Goal: Information Seeking & Learning: Learn about a topic

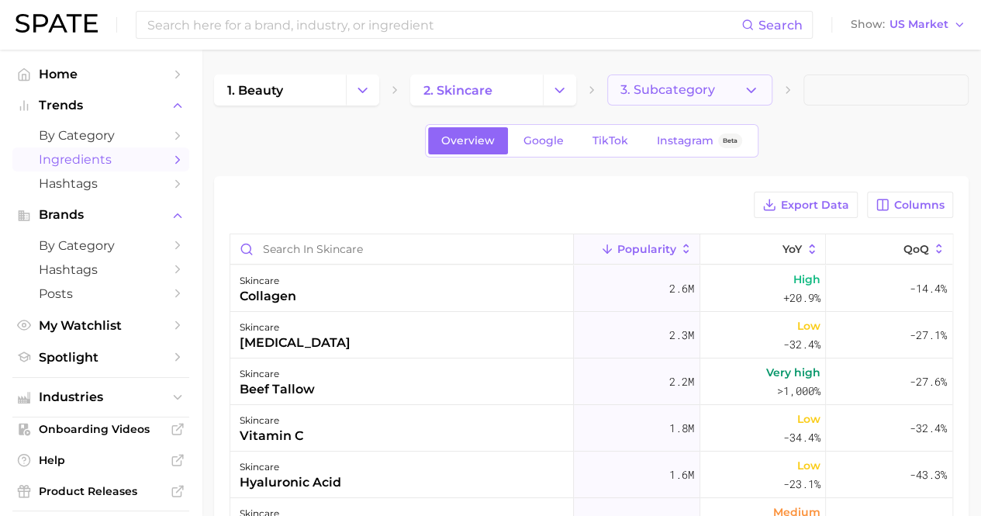
click at [749, 89] on polyline "button" at bounding box center [751, 90] width 9 height 4
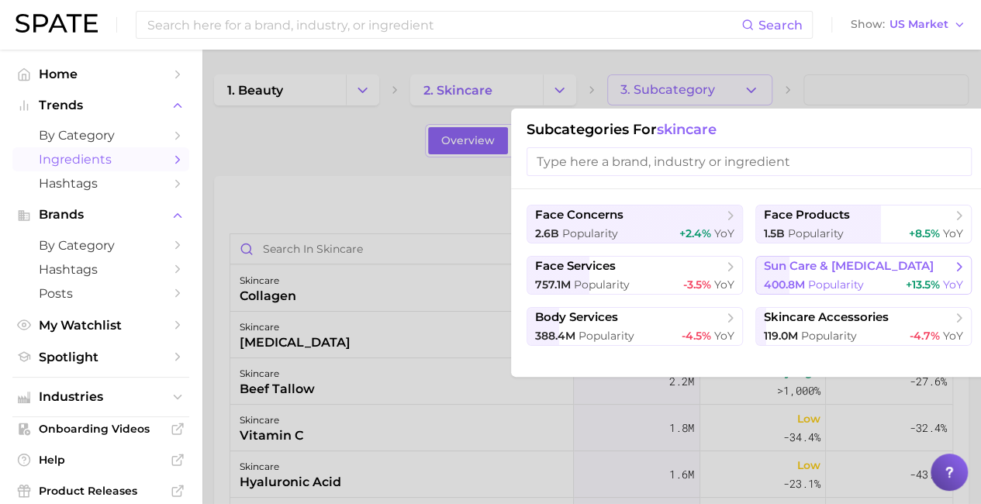
click at [787, 261] on span "sun care & [MEDICAL_DATA]" at bounding box center [849, 266] width 170 height 15
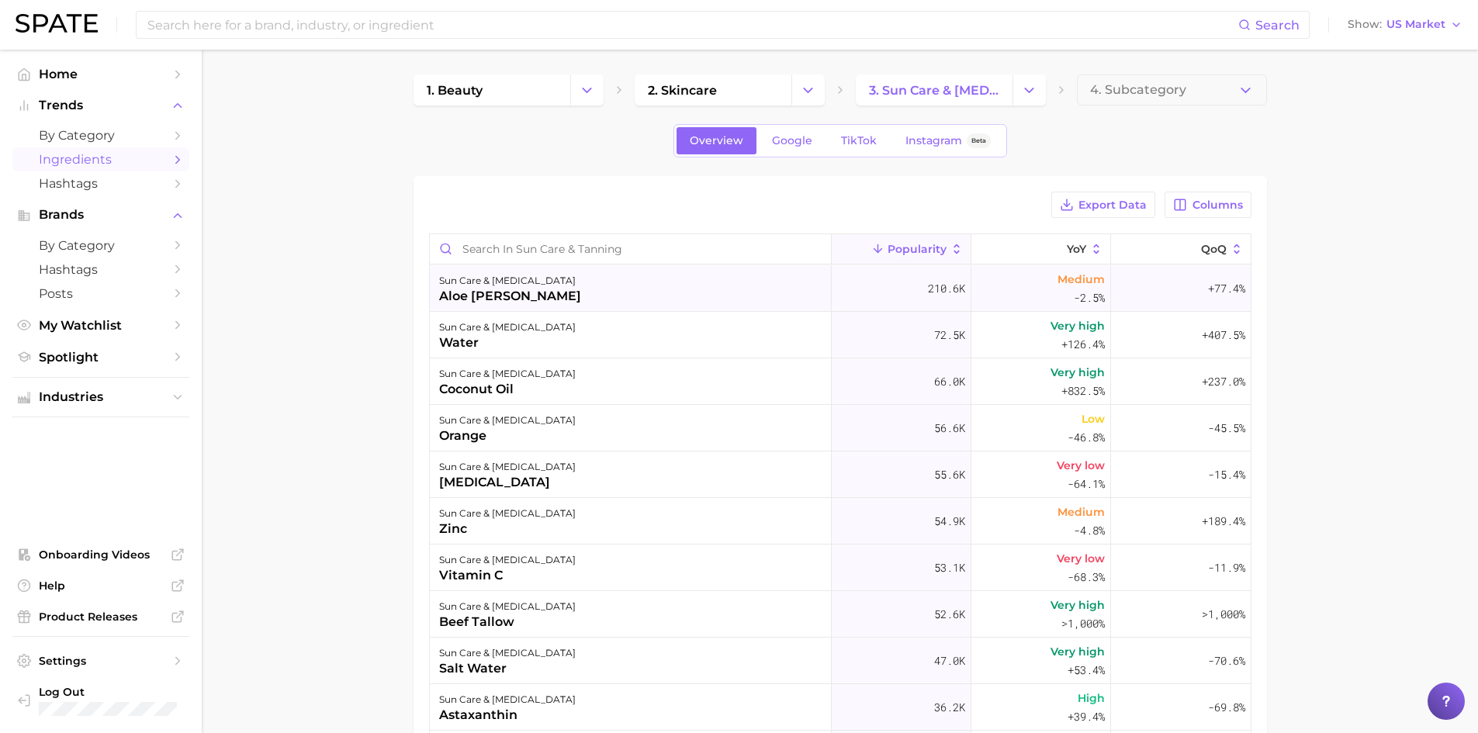
click at [992, 283] on div "+77.4%" at bounding box center [1181, 288] width 140 height 47
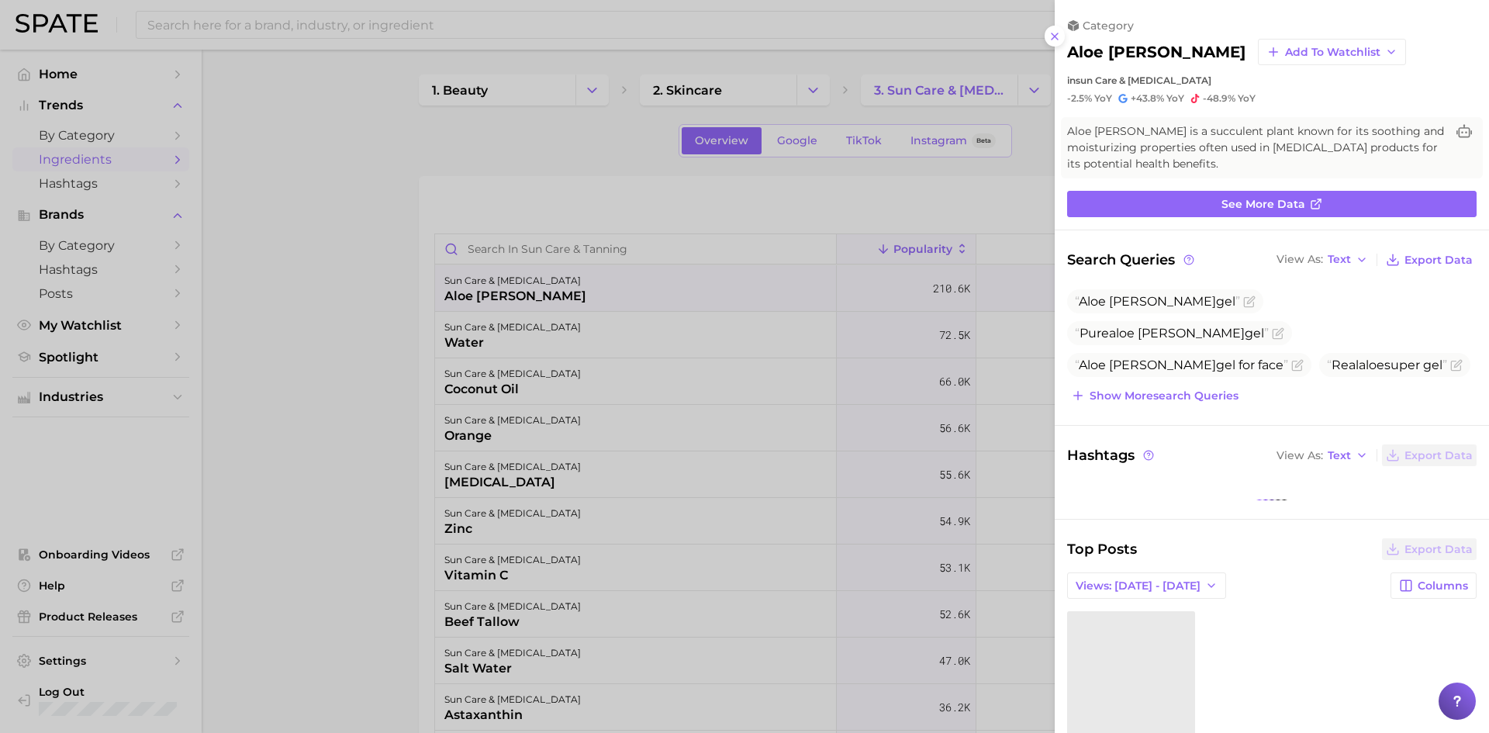
click at [992, 29] on div "category aloe [PERSON_NAME] Add to Watchlist in sun care & [MEDICAL_DATA] -2.5%…" at bounding box center [1272, 62] width 434 height 86
click at [992, 38] on icon at bounding box center [1055, 36] width 12 height 12
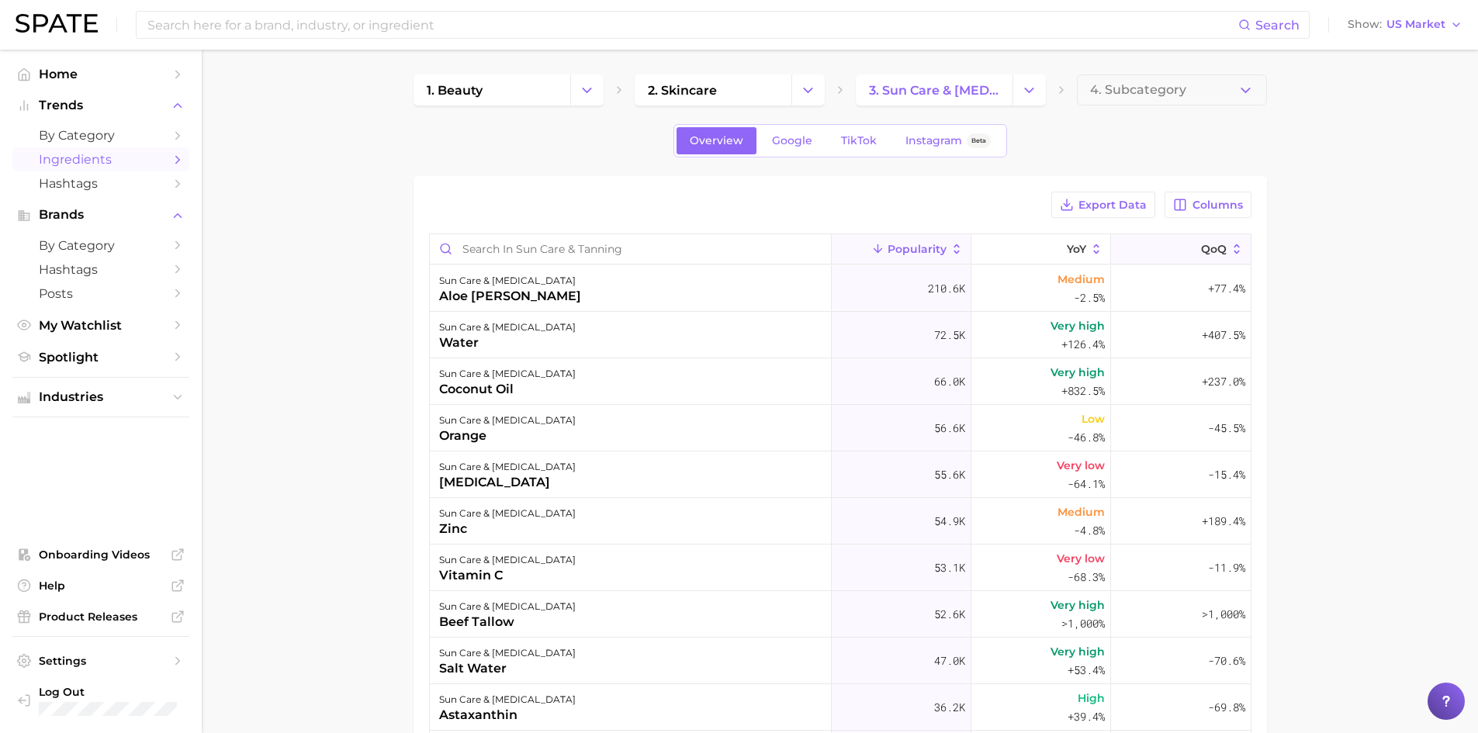
click at [992, 248] on span "QoQ" at bounding box center [1214, 249] width 26 height 12
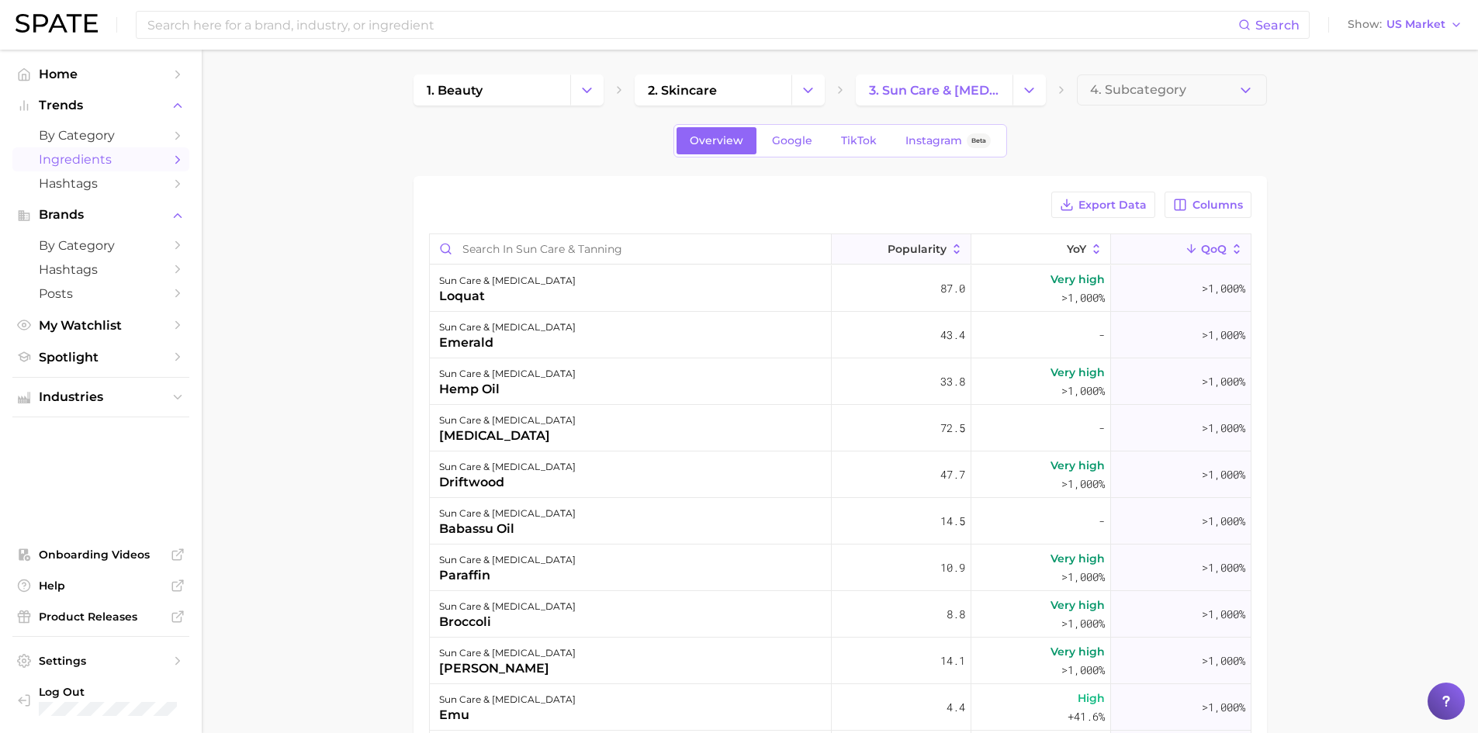
click at [924, 244] on span "Popularity" at bounding box center [916, 249] width 59 height 12
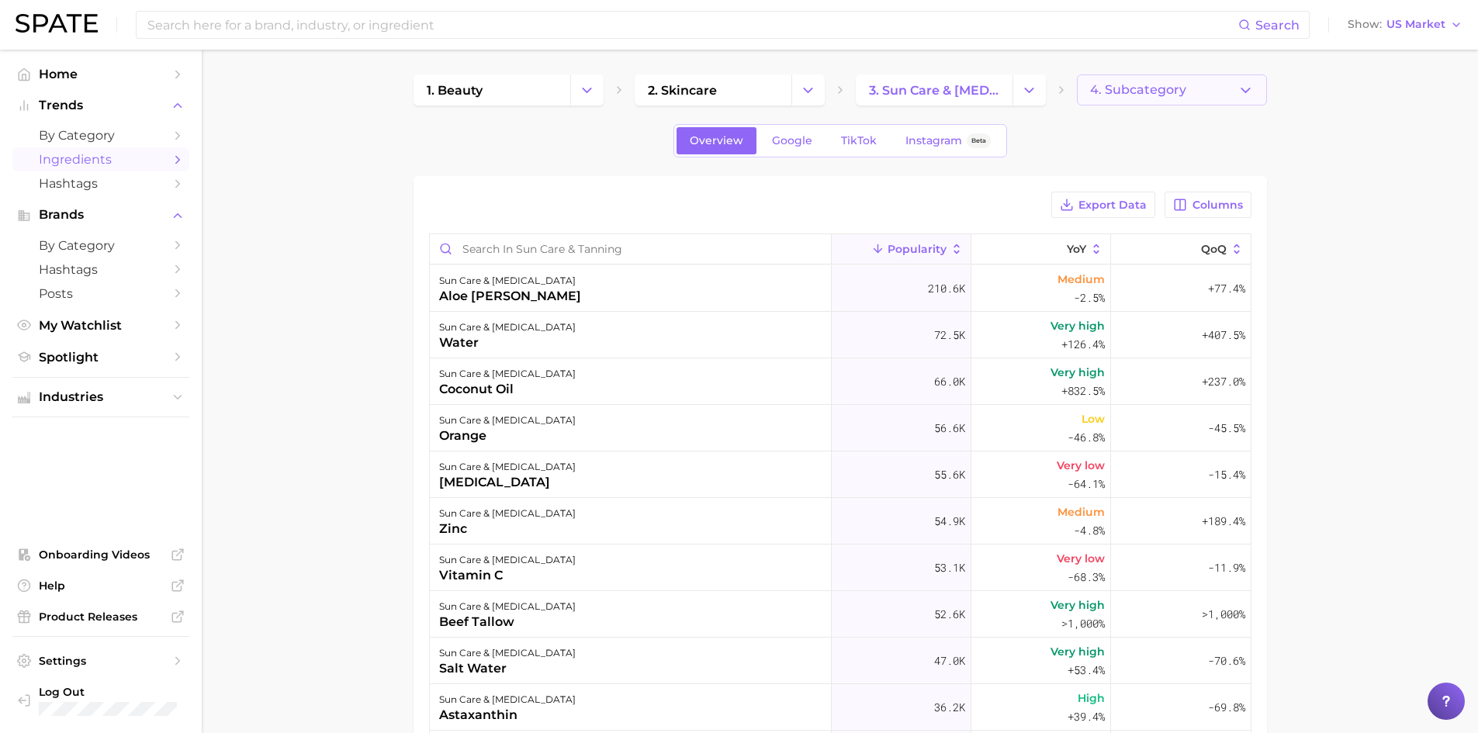
click at [992, 83] on span "4. Subcategory" at bounding box center [1138, 90] width 96 height 14
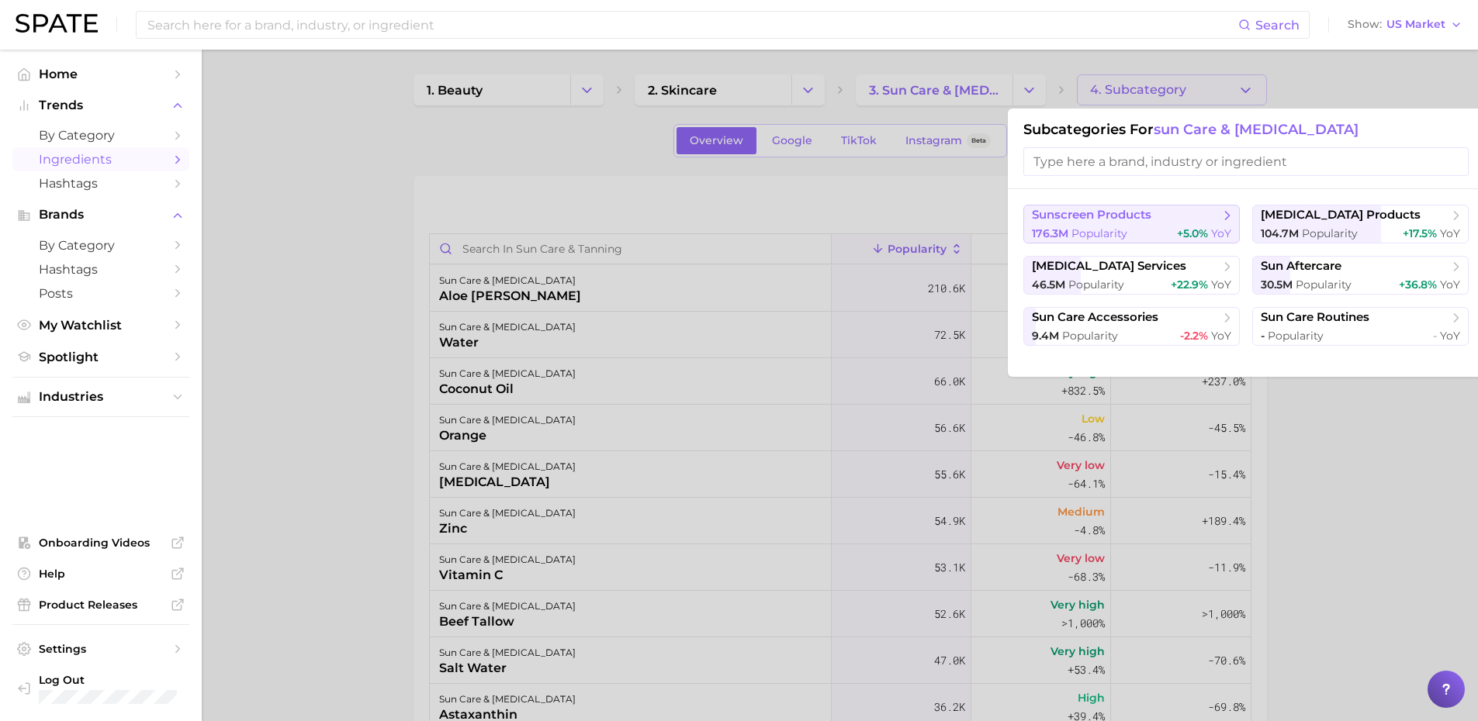
click at [992, 227] on span "Popularity" at bounding box center [1099, 234] width 56 height 14
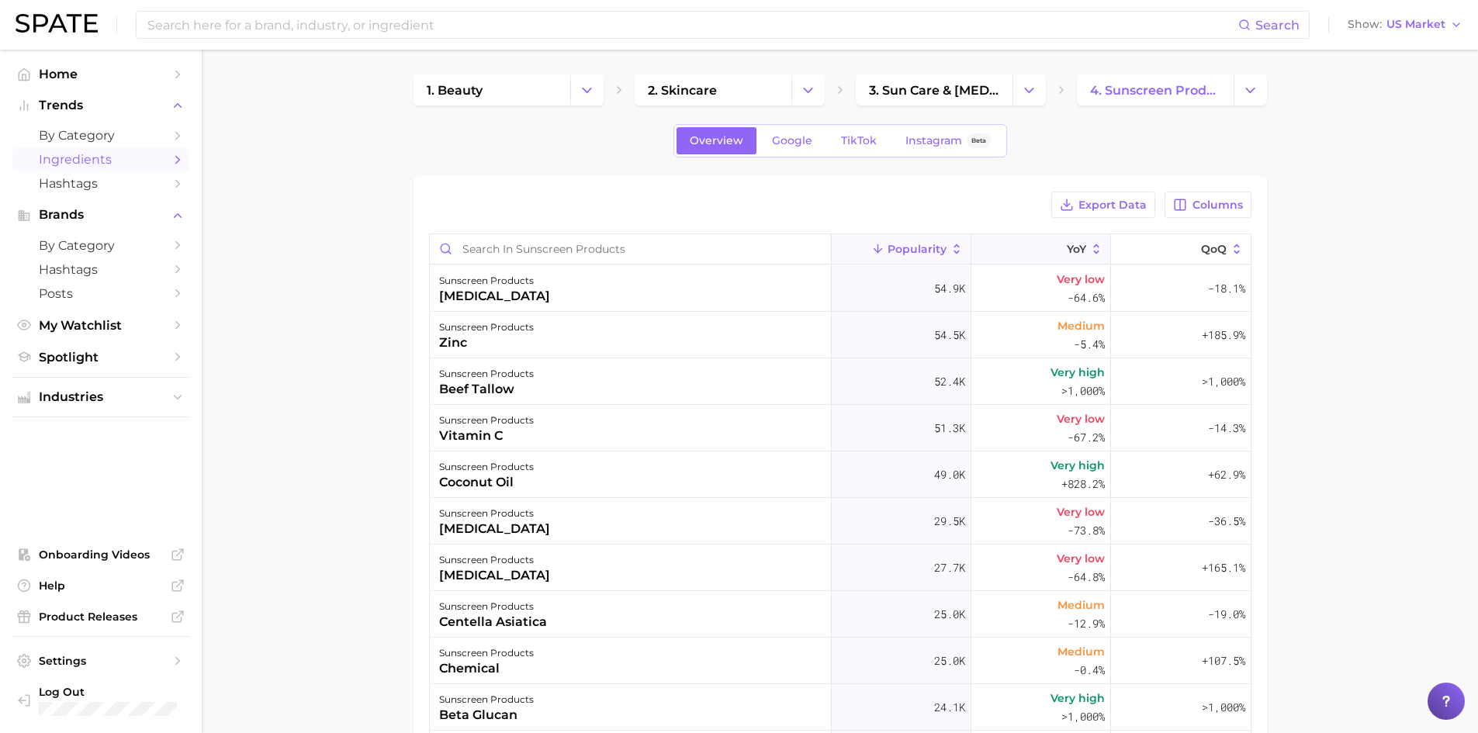
click at [992, 250] on button "YoY" at bounding box center [1041, 249] width 140 height 30
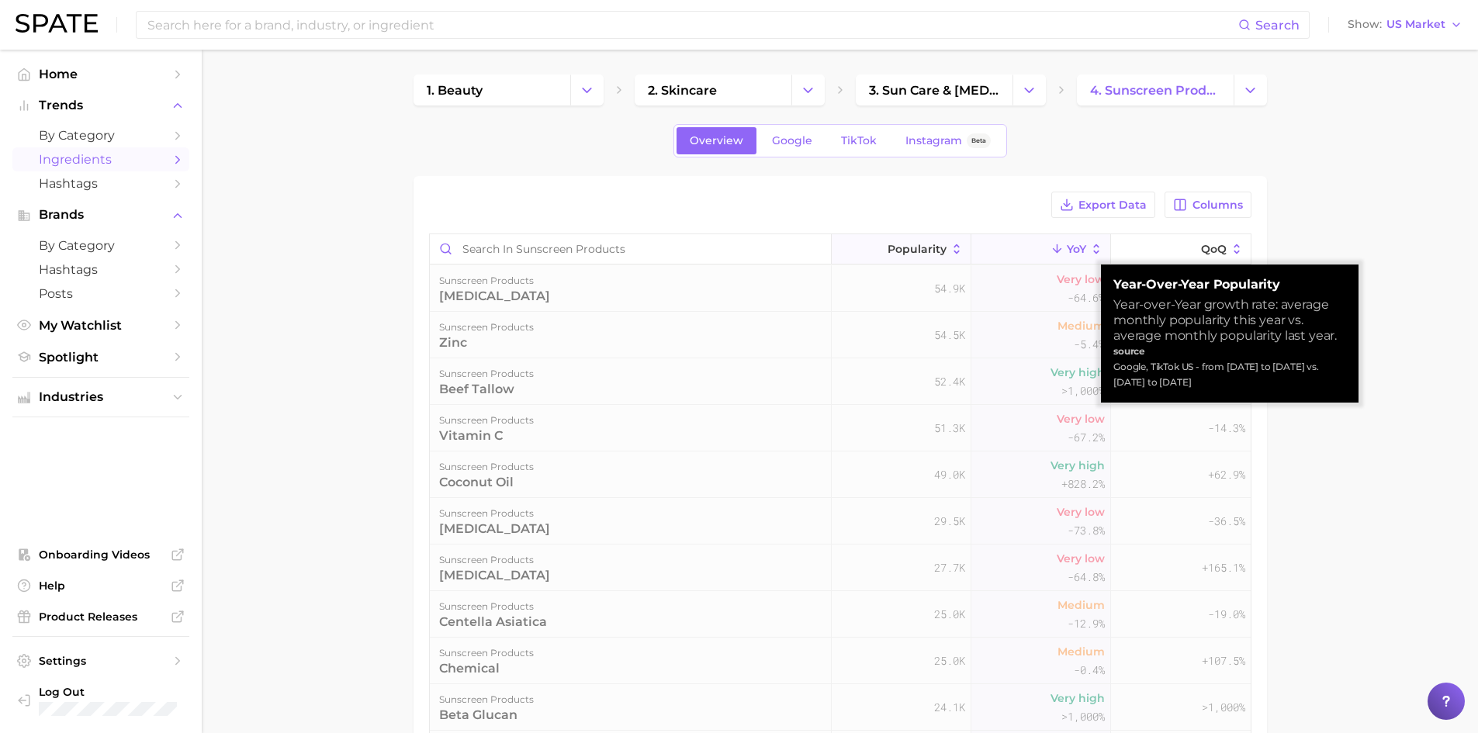
click at [929, 251] on span "Popularity" at bounding box center [916, 249] width 59 height 12
